Goal: Task Accomplishment & Management: Use online tool/utility

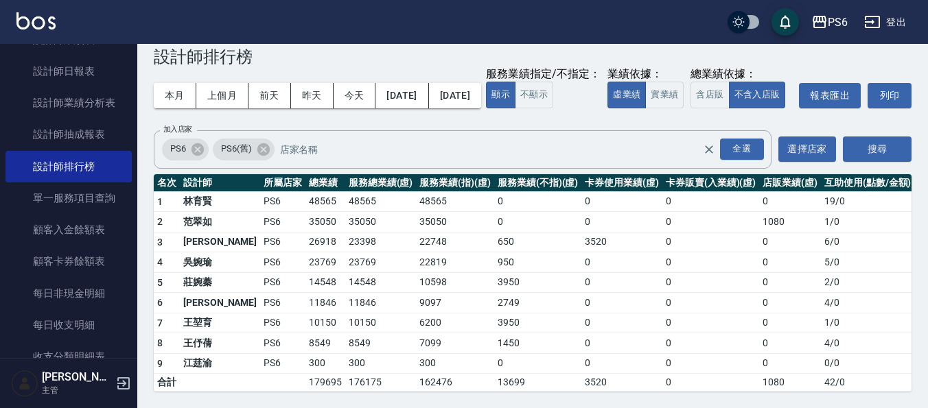
scroll to position [55, 0]
click at [315, 83] on button "昨天" at bounding box center [312, 95] width 43 height 25
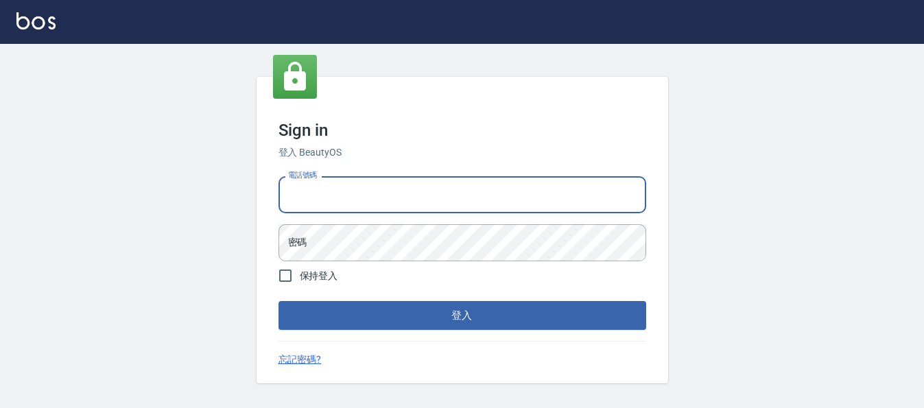
drag, startPoint x: 311, startPoint y: 198, endPoint x: 342, endPoint y: 218, distance: 36.7
click at [311, 198] on input "電話號碼" at bounding box center [463, 194] width 368 height 37
type input "0983811952"
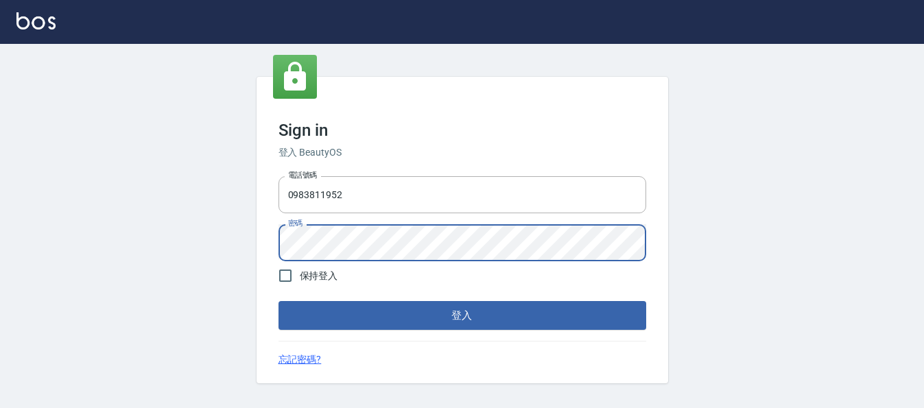
click at [279, 301] on button "登入" at bounding box center [463, 315] width 368 height 29
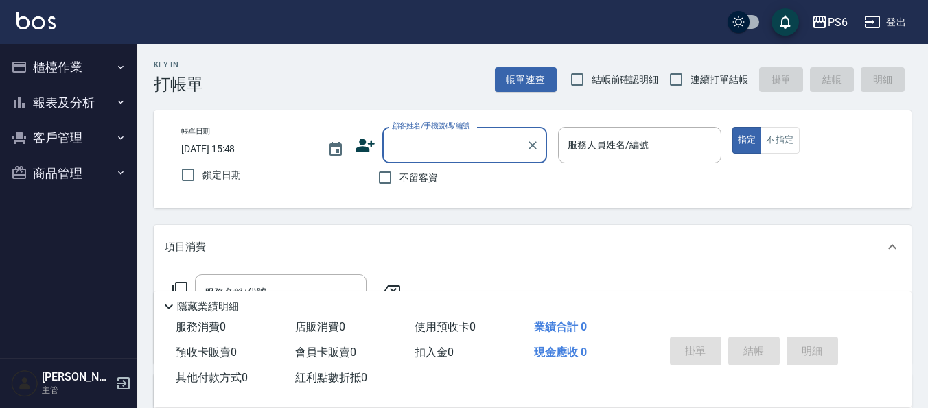
click at [71, 105] on button "報表及分析" at bounding box center [68, 103] width 126 height 36
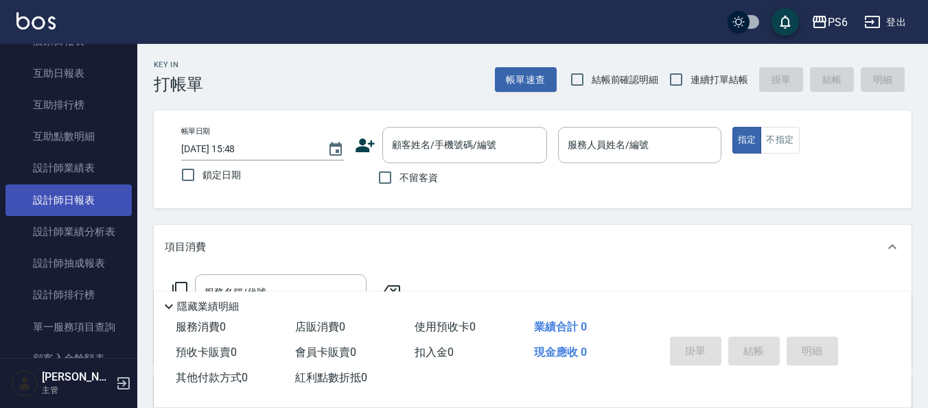
scroll to position [137, 0]
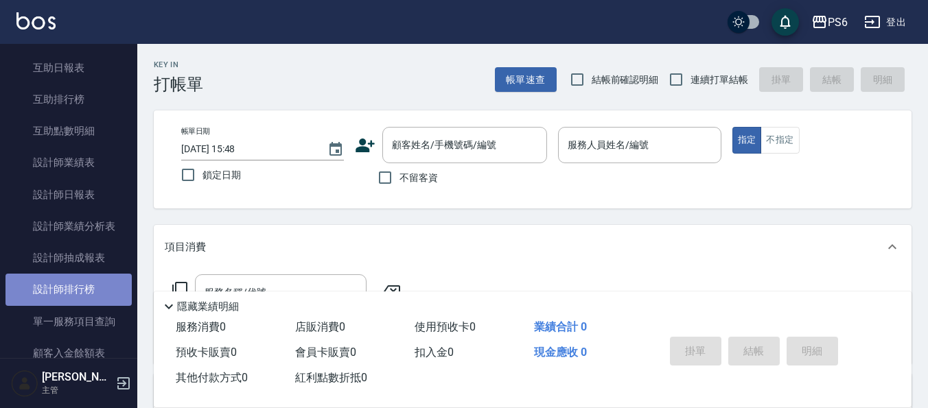
click at [91, 280] on link "設計師排行榜" at bounding box center [68, 290] width 126 height 32
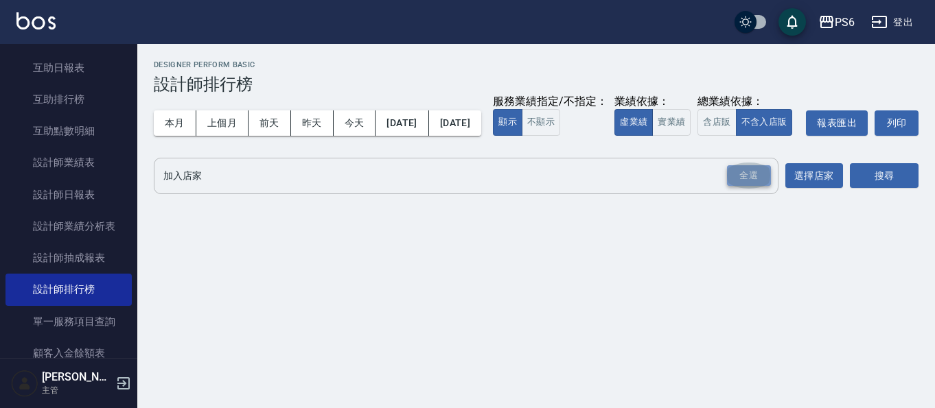
click at [740, 187] on div "全選" at bounding box center [749, 175] width 44 height 21
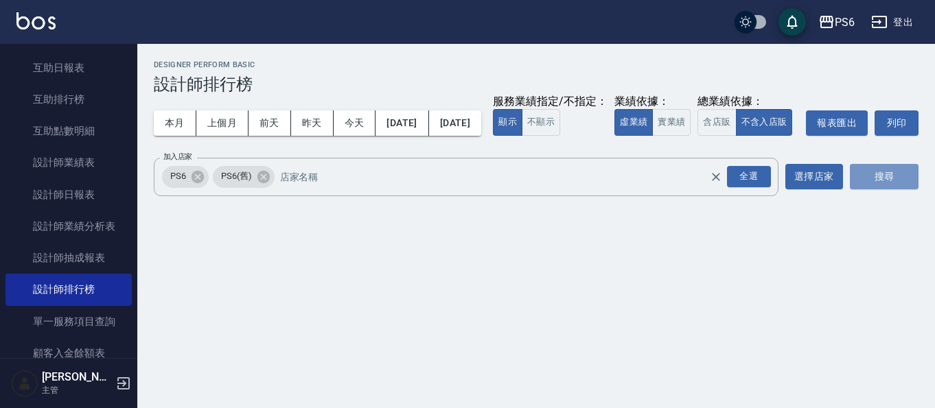
drag, startPoint x: 873, startPoint y: 204, endPoint x: 684, endPoint y: 163, distance: 193.0
click at [873, 189] on button "搜尋" at bounding box center [884, 176] width 69 height 25
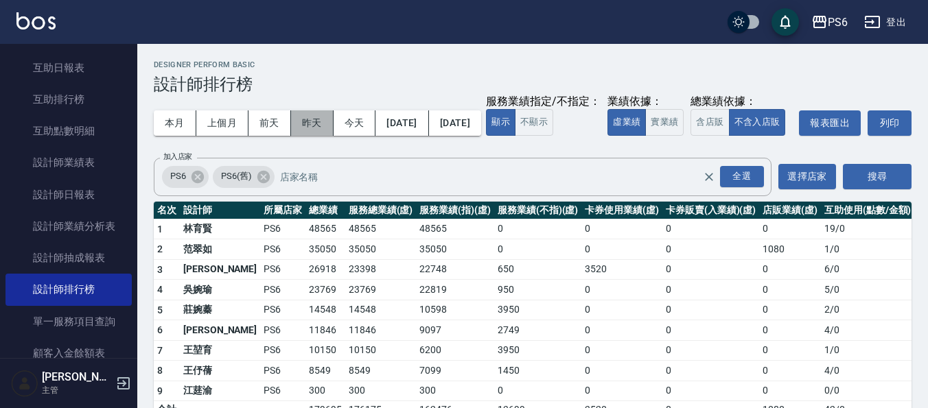
click at [309, 119] on button "昨天" at bounding box center [312, 122] width 43 height 25
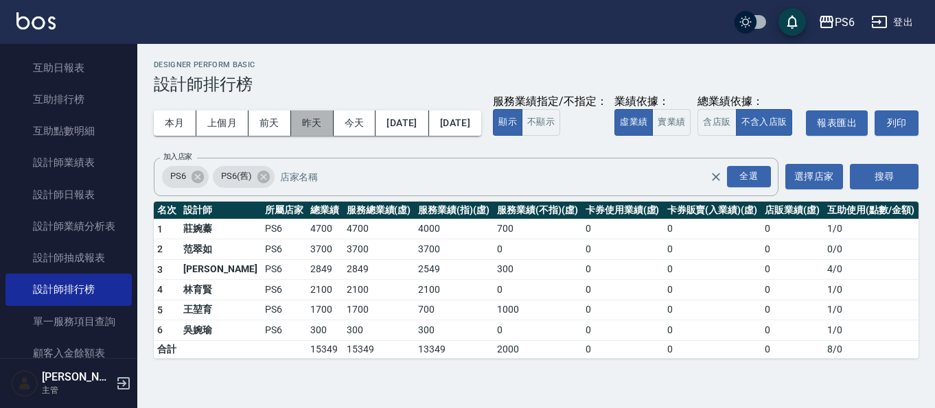
click at [316, 124] on button "昨天" at bounding box center [312, 122] width 43 height 25
click at [183, 123] on button "本月" at bounding box center [175, 122] width 43 height 25
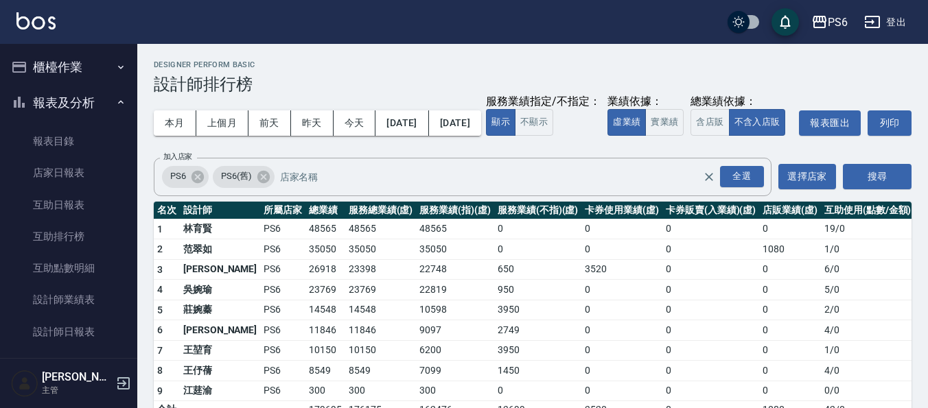
click at [70, 64] on button "櫃檯作業" at bounding box center [68, 67] width 126 height 36
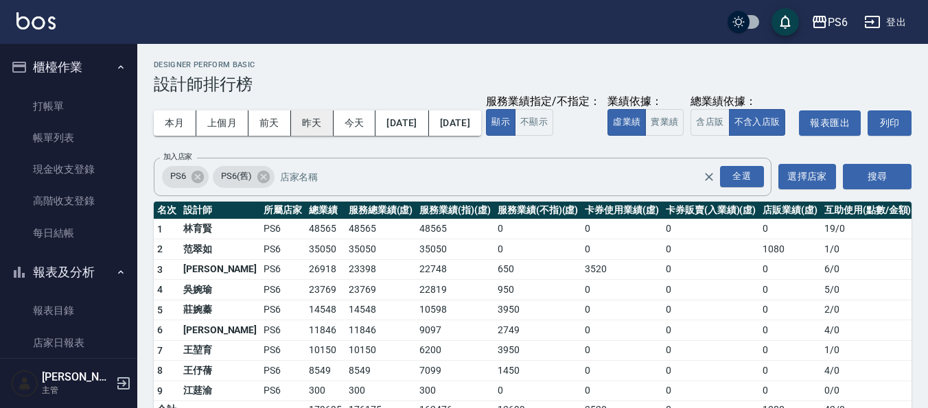
click at [319, 128] on button "昨天" at bounding box center [312, 122] width 43 height 25
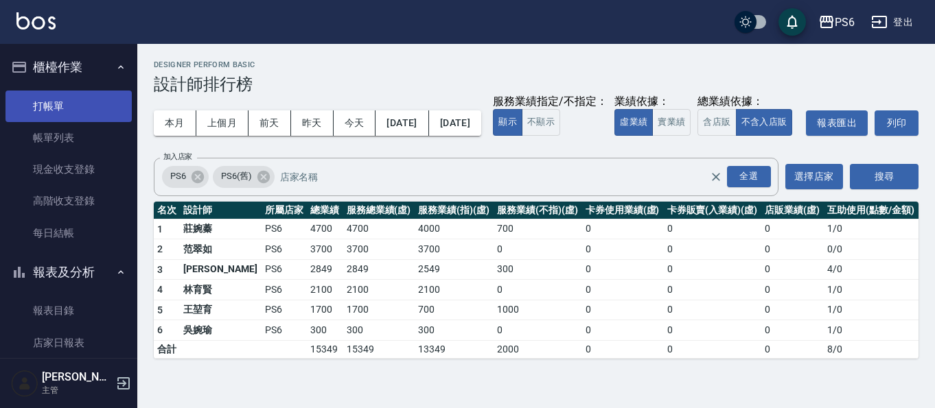
click at [93, 115] on link "打帳單" at bounding box center [68, 107] width 126 height 32
